Goal: Transaction & Acquisition: Purchase product/service

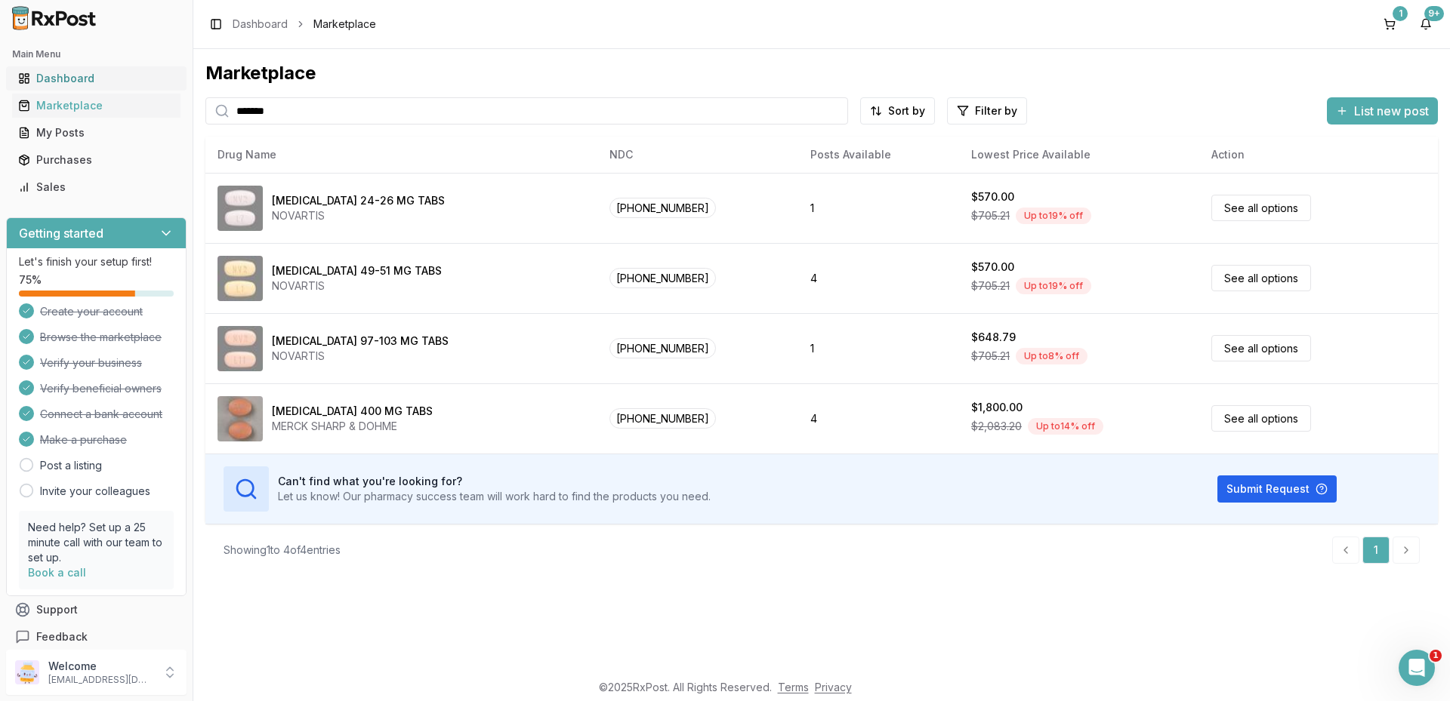
drag, startPoint x: 308, startPoint y: 106, endPoint x: 97, endPoint y: 86, distance: 212.4
click at [97, 88] on div "Main Menu Dashboard Marketplace My Posts Purchases Sales Getting started Let's …" at bounding box center [725, 350] width 1450 height 701
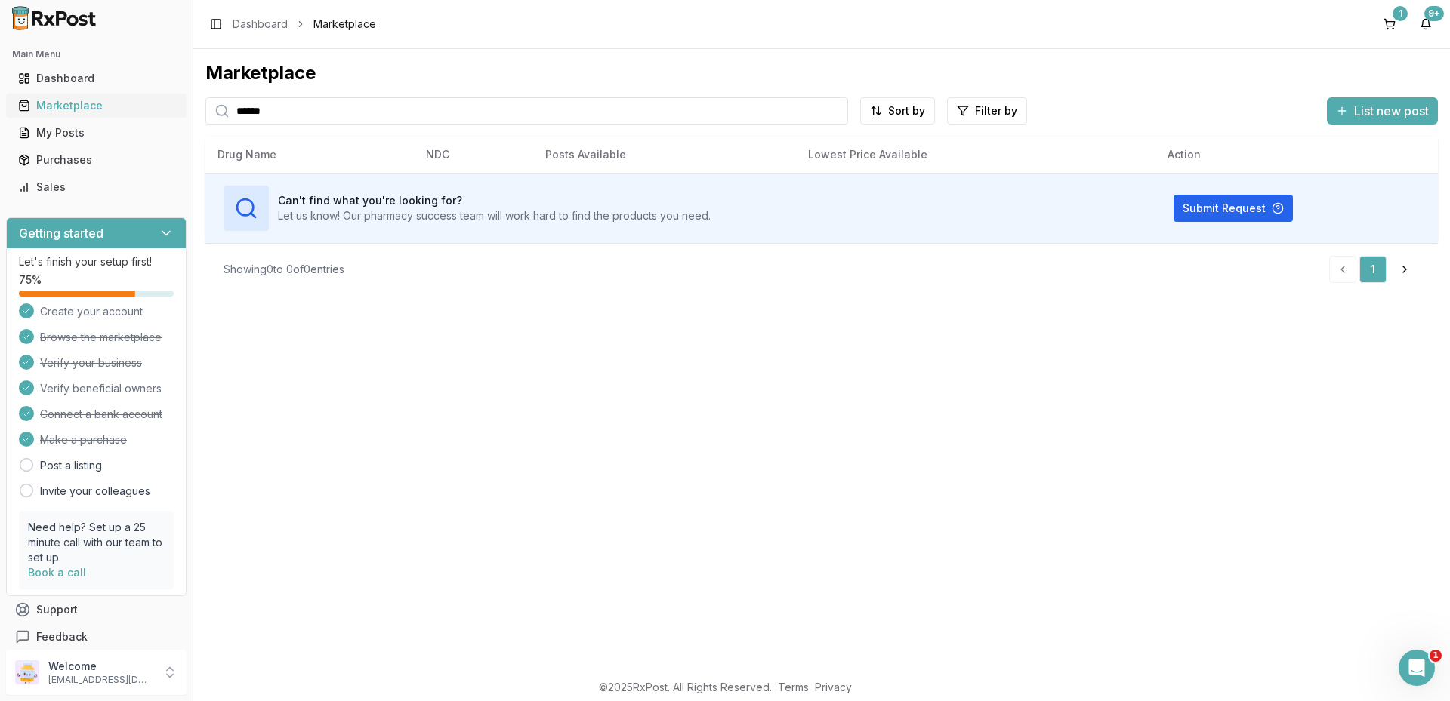
click at [86, 98] on div "Marketplace" at bounding box center [96, 105] width 156 height 15
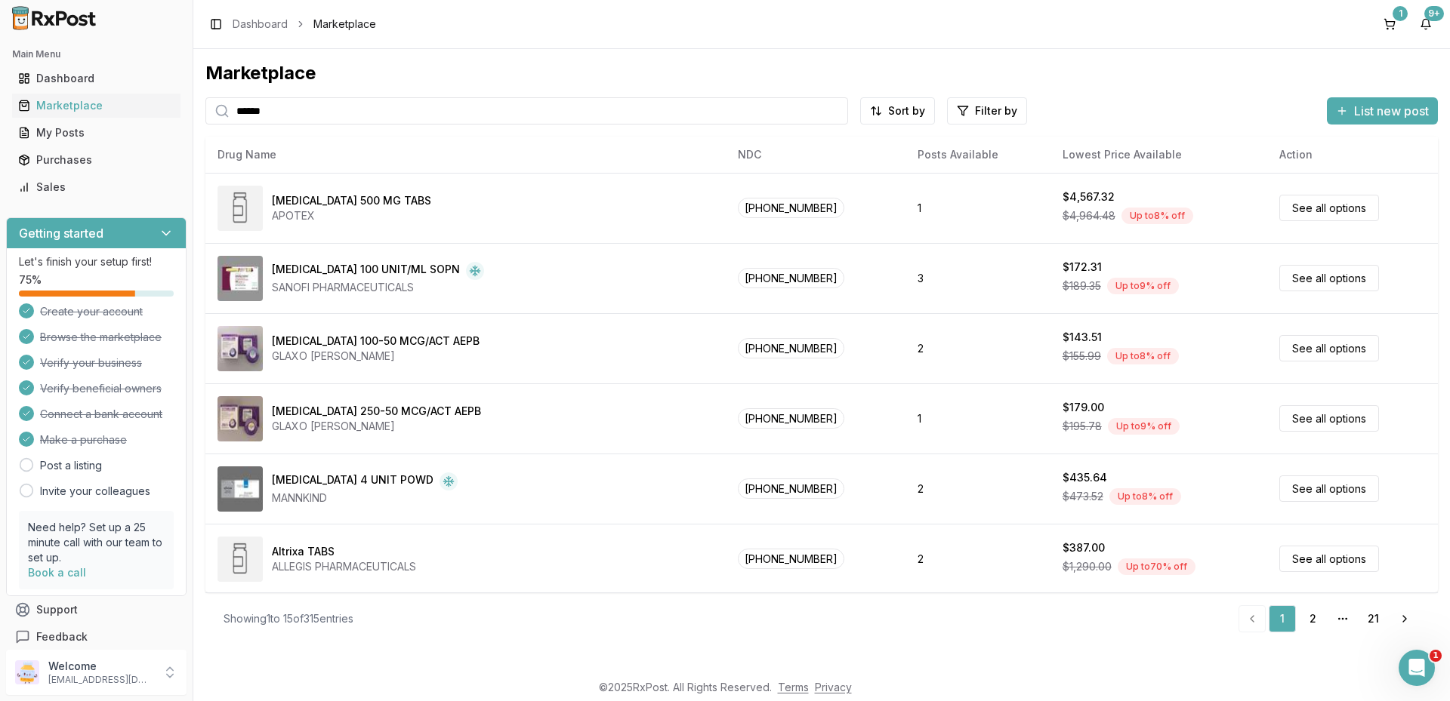
click at [291, 106] on input "******" at bounding box center [526, 110] width 643 height 27
drag, startPoint x: 230, startPoint y: 125, endPoint x: 132, endPoint y: 97, distance: 101.3
click at [132, 97] on div "Main Menu Dashboard Marketplace My Posts Purchases Sales Getting started Let's …" at bounding box center [725, 350] width 1450 height 701
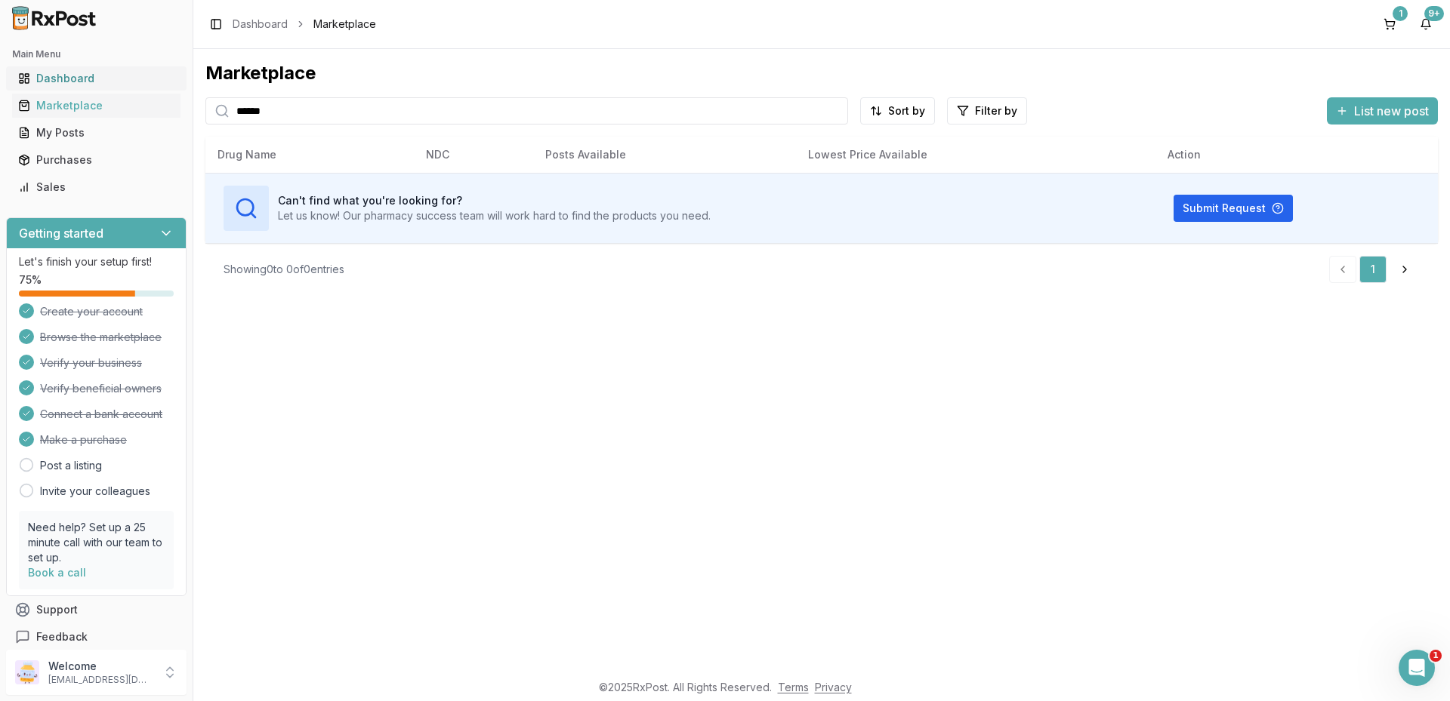
drag, startPoint x: 280, startPoint y: 113, endPoint x: 123, endPoint y: 88, distance: 159.1
click at [123, 88] on div "Main Menu Dashboard Marketplace My Posts Purchases Sales Getting started Let's …" at bounding box center [725, 350] width 1450 height 701
type input "******"
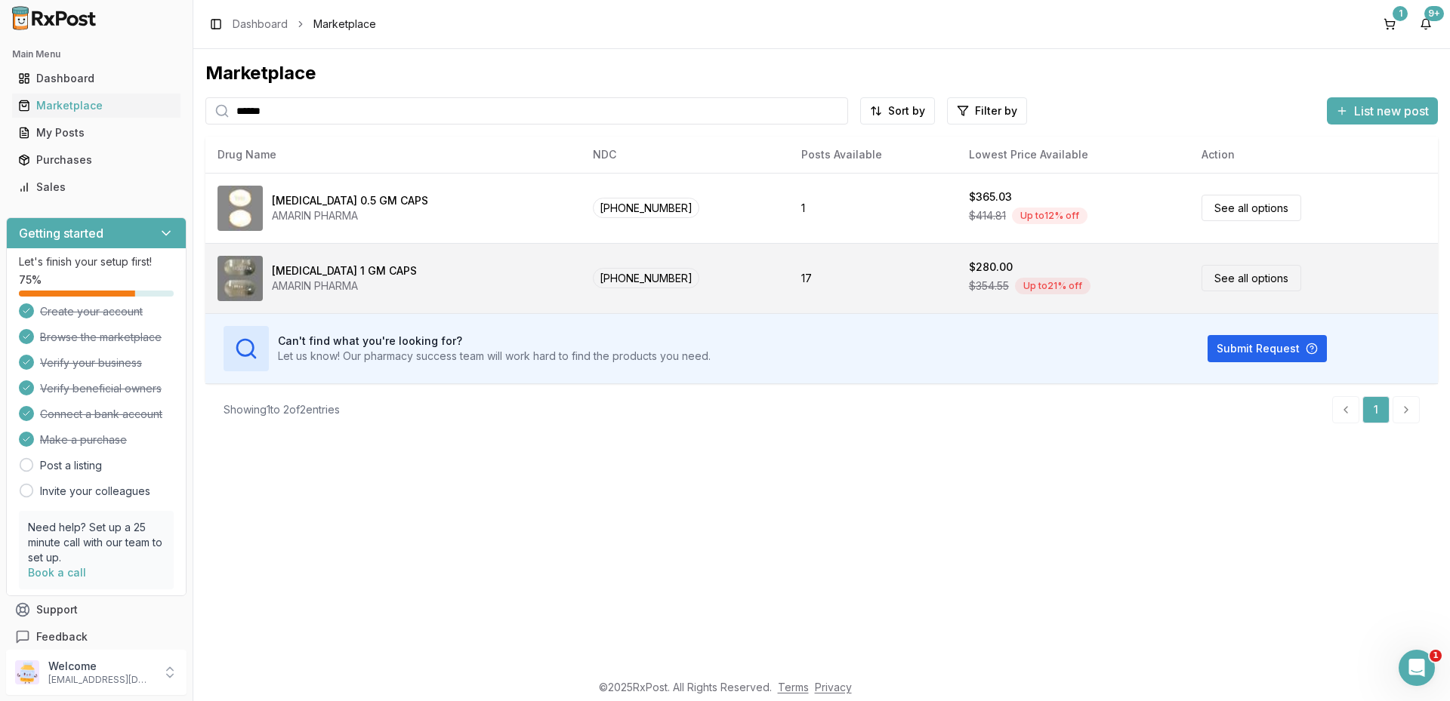
click at [356, 267] on div "[MEDICAL_DATA] 1 GM CAPS" at bounding box center [344, 271] width 145 height 15
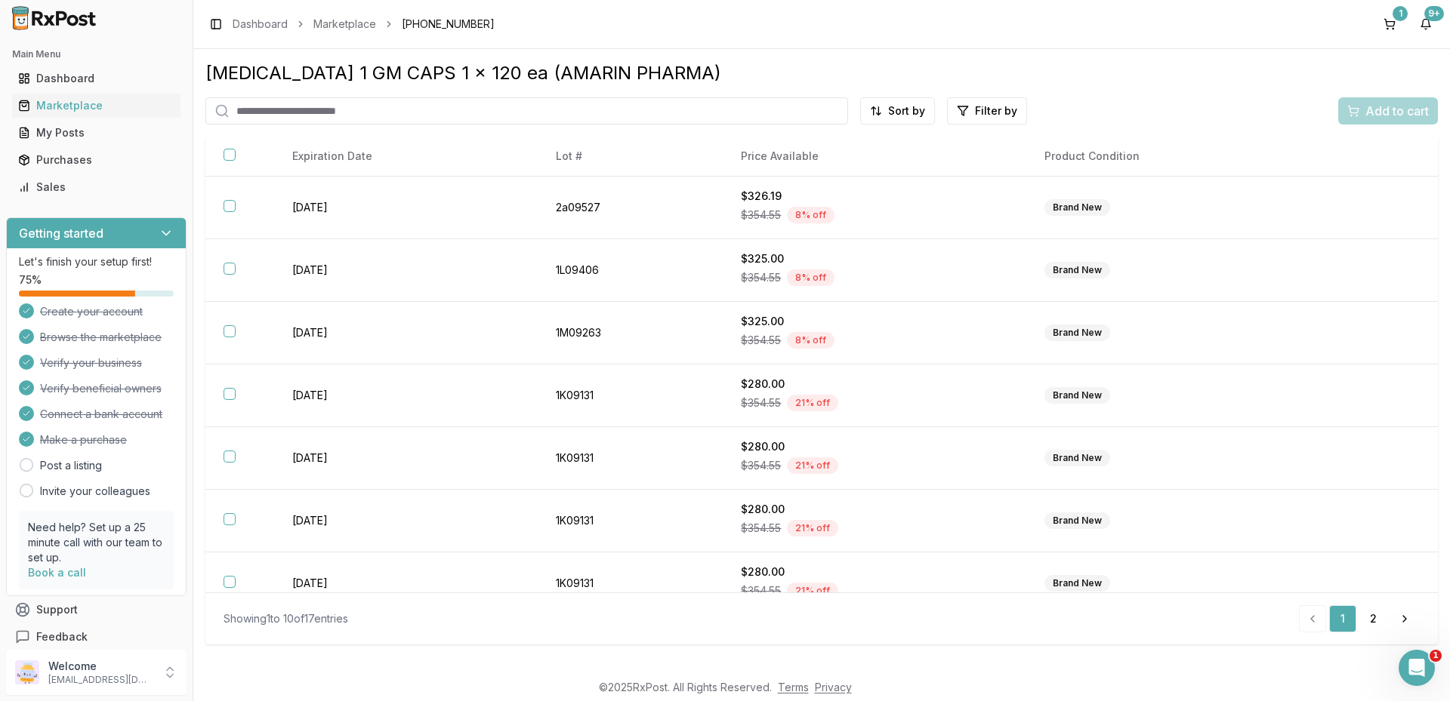
scroll to position [210, 0]
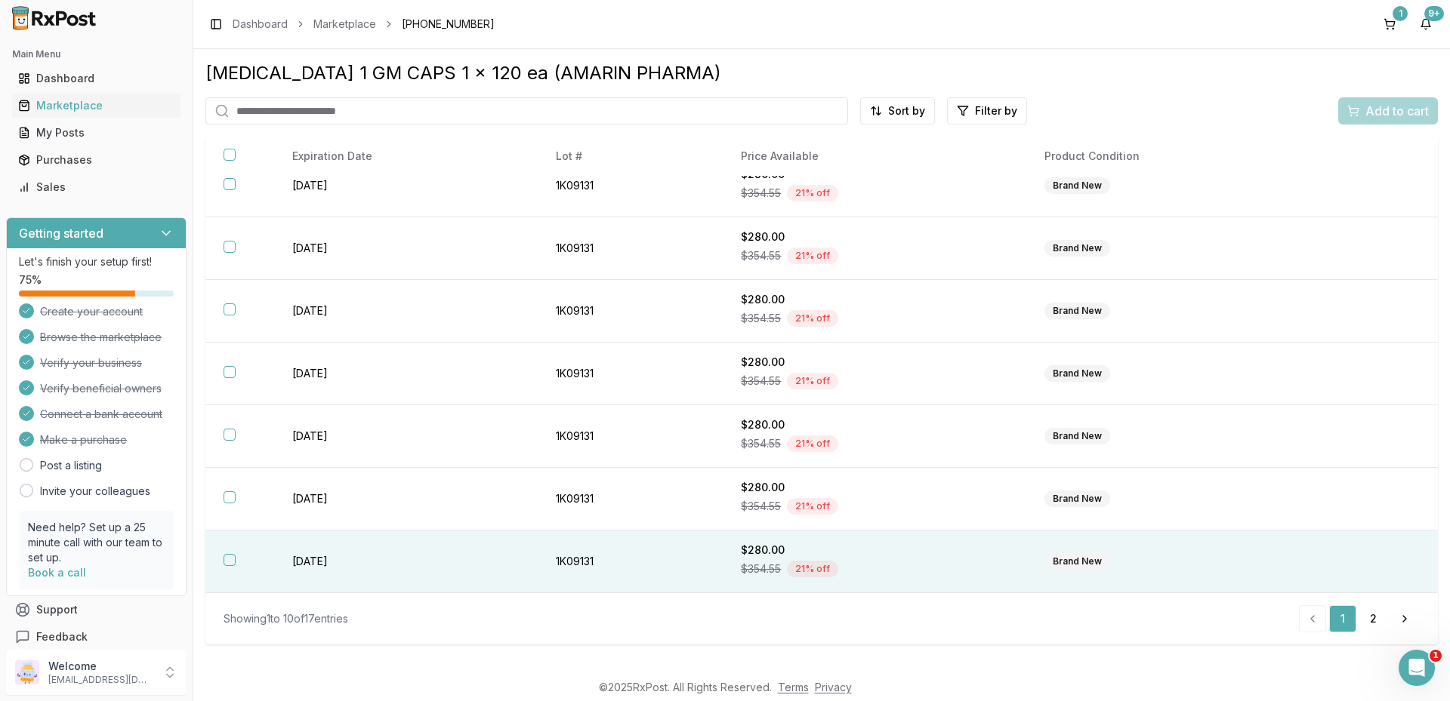
click at [229, 553] on th at bounding box center [239, 562] width 69 height 63
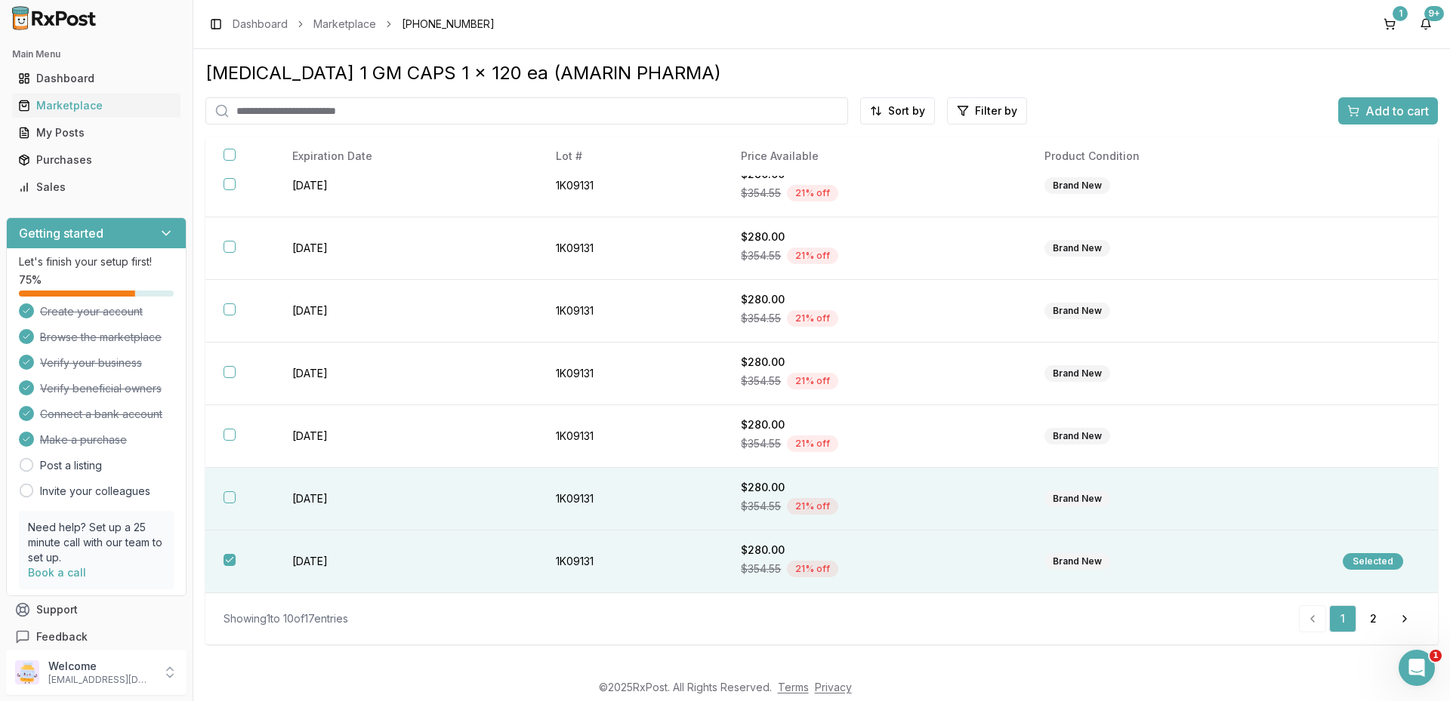
click at [230, 501] on button "button" at bounding box center [230, 498] width 12 height 12
click at [1383, 114] on span "Add to cart" at bounding box center [1396, 111] width 63 height 18
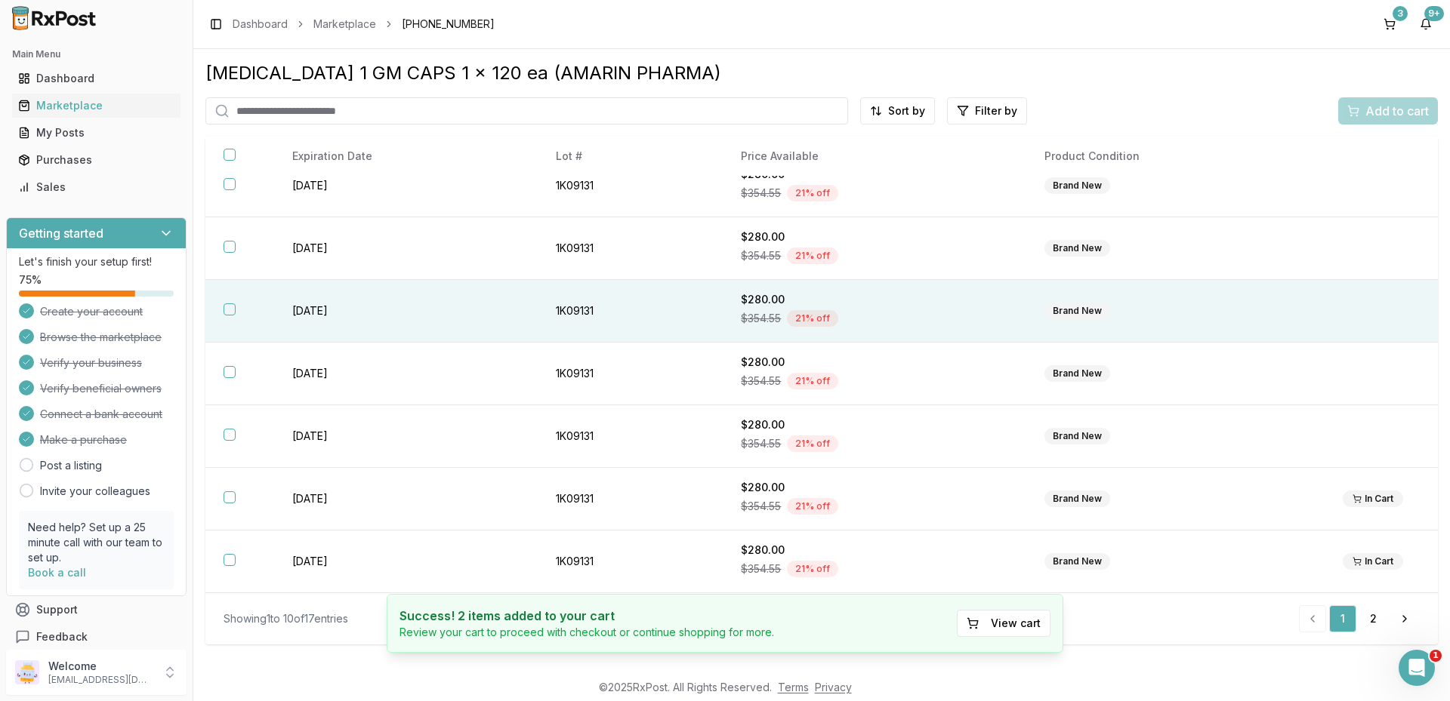
scroll to position [0, 0]
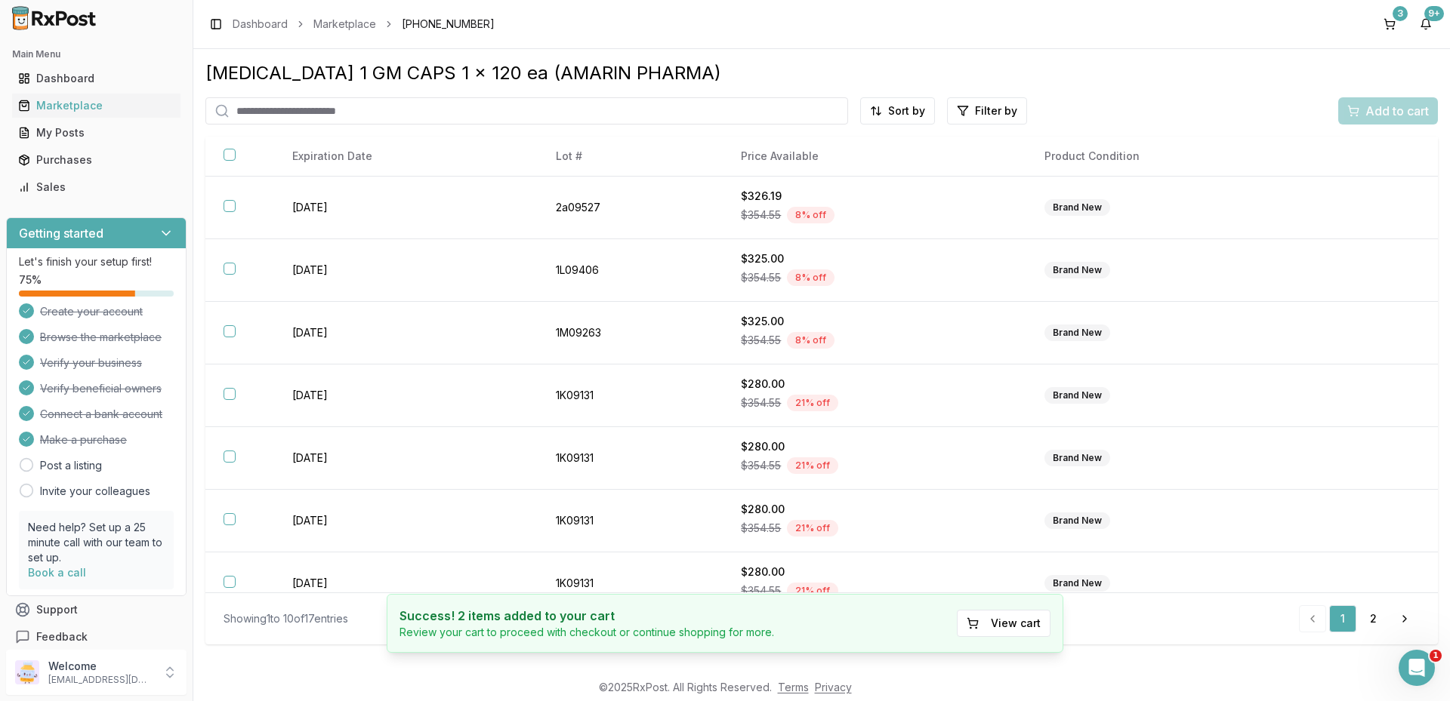
click at [387, 116] on input "search" at bounding box center [526, 110] width 643 height 27
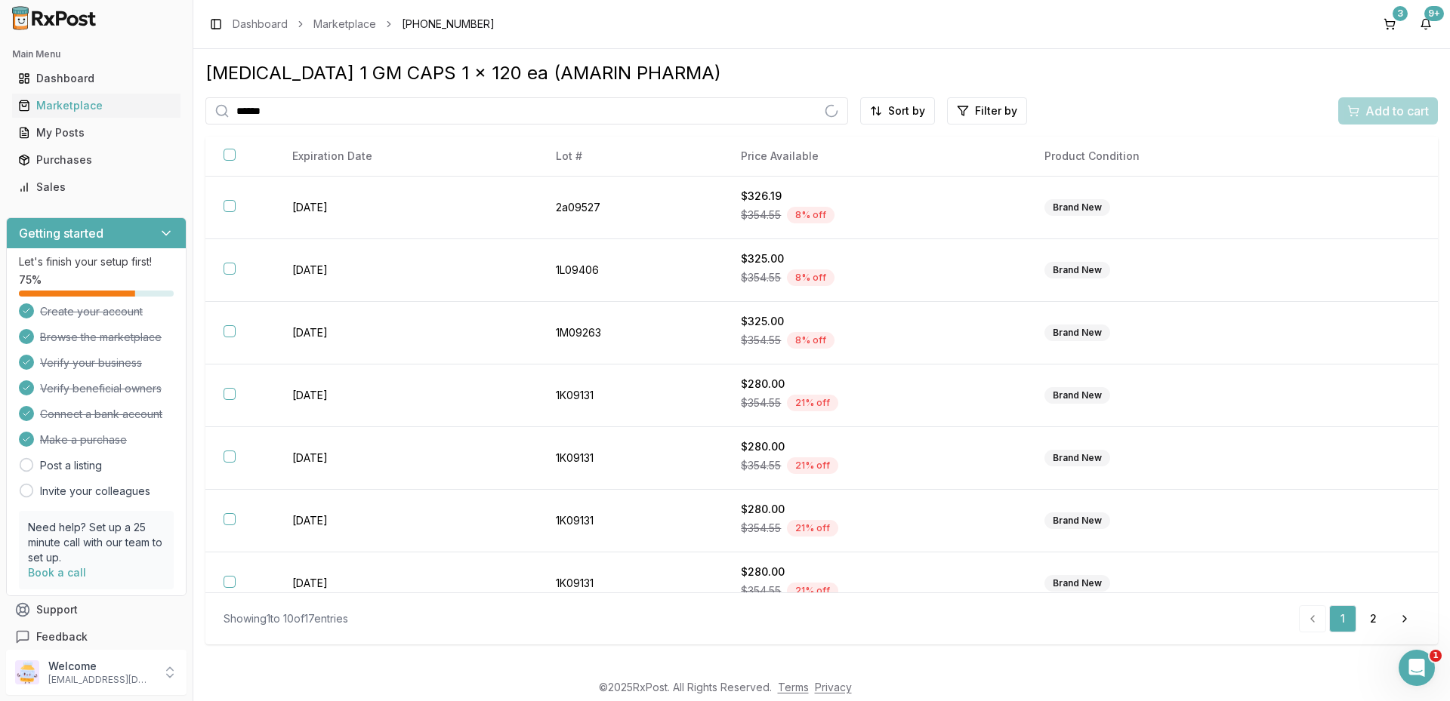
type input "******"
